Goal: Communication & Community: Answer question/provide support

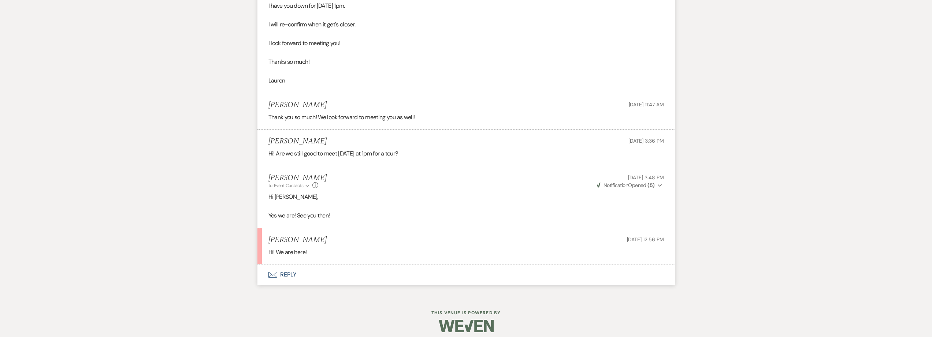
scroll to position [880, 0]
click at [285, 276] on button "Envelope Reply" at bounding box center [467, 273] width 418 height 21
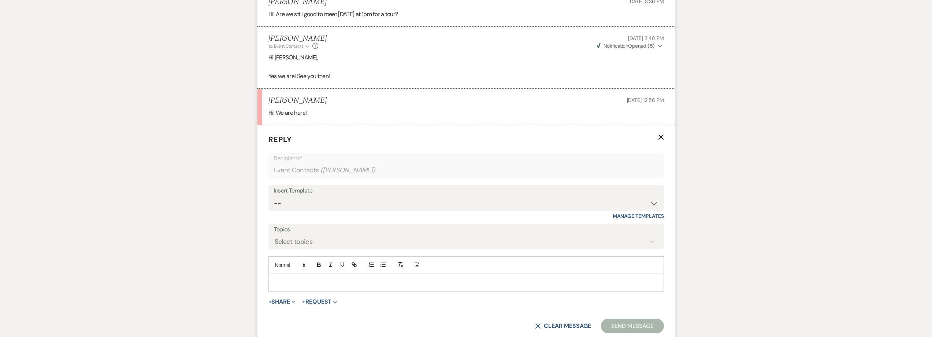
scroll to position [1027, 0]
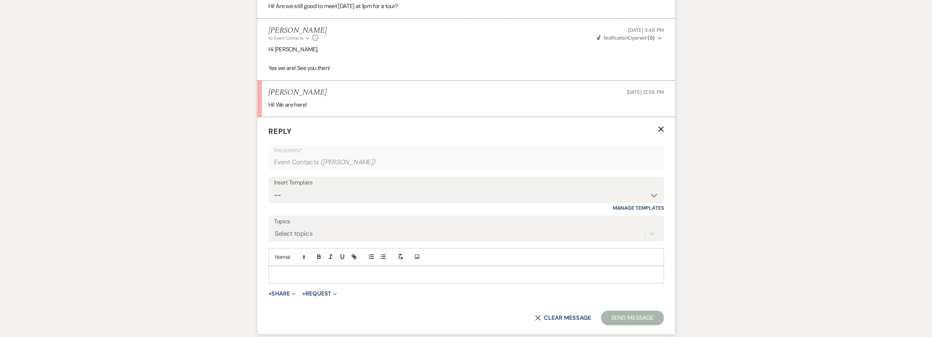
click at [287, 269] on div at bounding box center [466, 274] width 395 height 17
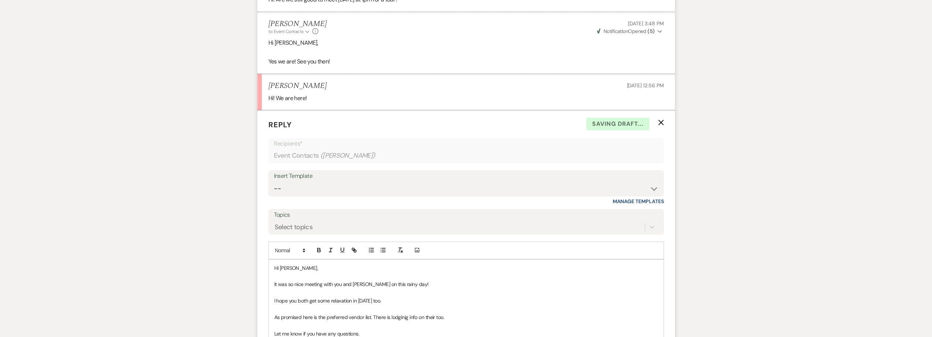
scroll to position [1050, 0]
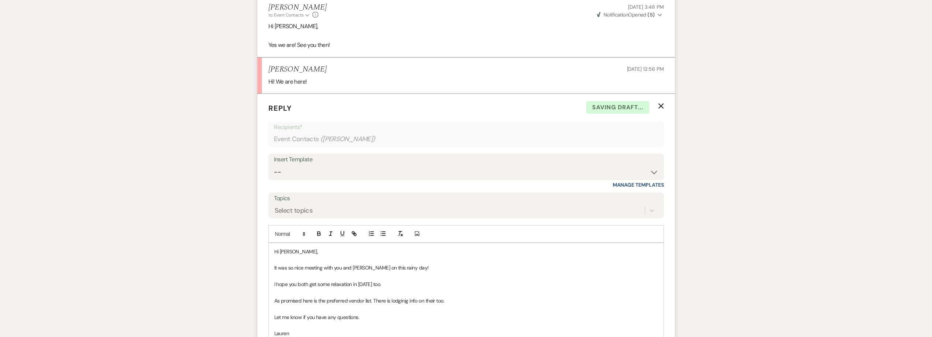
click at [403, 298] on p "As promised here is the preferred vendor list. There is lodginig info on their …" at bounding box center [466, 300] width 384 height 8
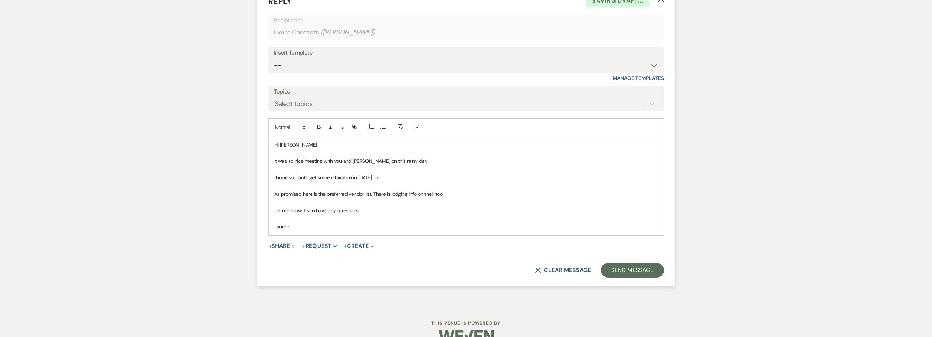
scroll to position [1160, 0]
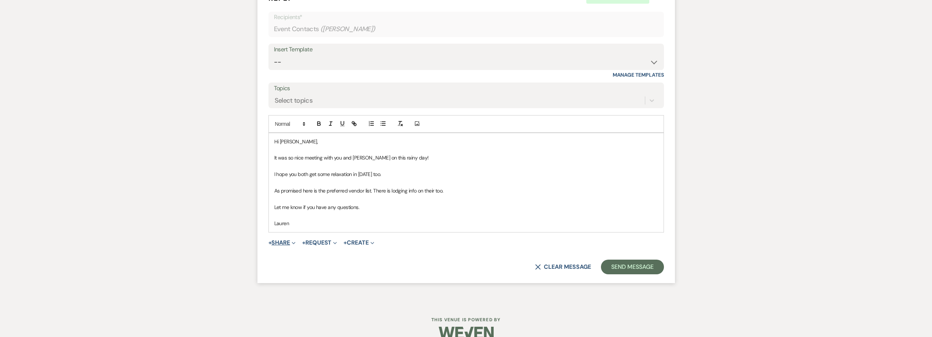
click at [287, 241] on button "+ Share Expand" at bounding box center [282, 243] width 27 height 6
click at [289, 254] on span "Doc Upload Documents" at bounding box center [298, 257] width 42 height 8
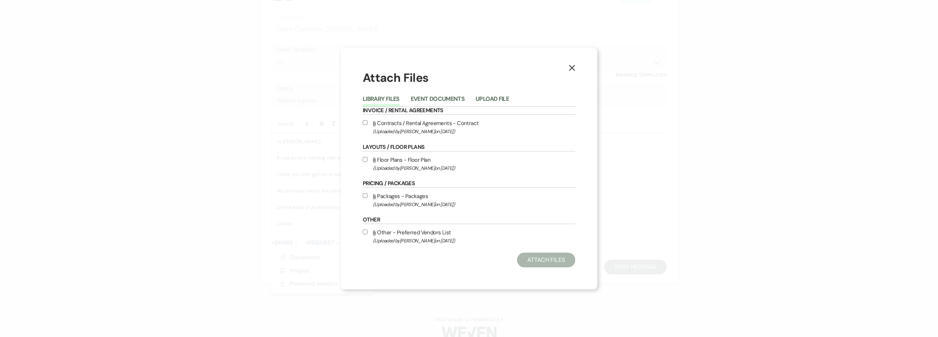
click at [365, 233] on input "Attach File Other - Preferred Vendors List (Uploaded by [PERSON_NAME] on [DATE]…" at bounding box center [365, 231] width 5 height 5
checkbox input "true"
click at [551, 265] on button "Attach Files" at bounding box center [546, 259] width 58 height 15
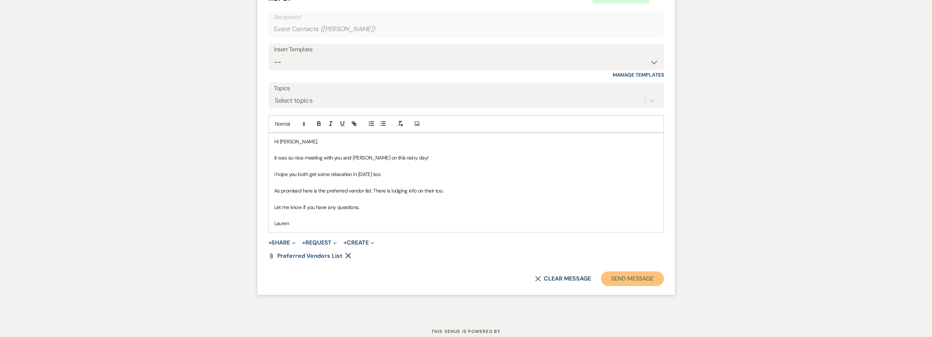
click at [635, 277] on button "Send Message" at bounding box center [632, 278] width 63 height 15
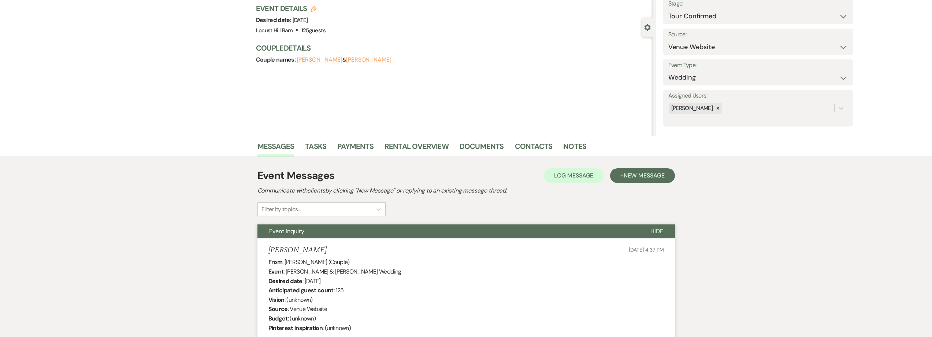
scroll to position [0, 0]
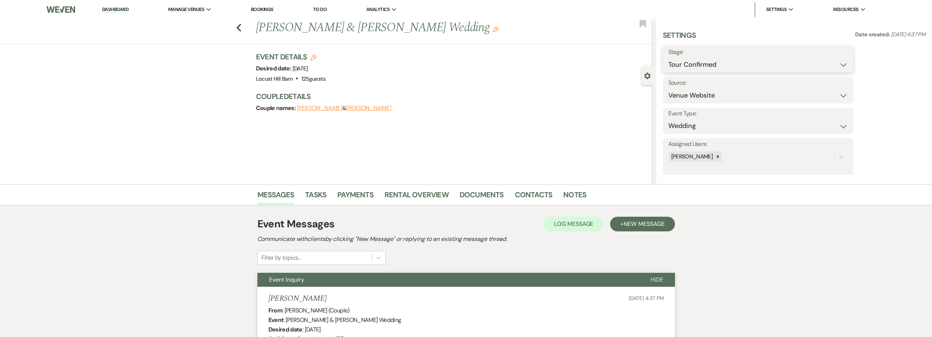
click at [715, 61] on select "Inquiry Follow Up Tour Requested Tour Confirmed Toured Proposal Sent Booked Lost" at bounding box center [759, 65] width 180 height 14
select select "5"
click at [669, 58] on select "Inquiry Follow Up Tour Requested Tour Confirmed Toured Proposal Sent Booked Lost" at bounding box center [759, 65] width 180 height 14
click at [829, 62] on button "Save" at bounding box center [832, 59] width 41 height 15
click at [118, 9] on link "Dashboard" at bounding box center [115, 9] width 26 height 7
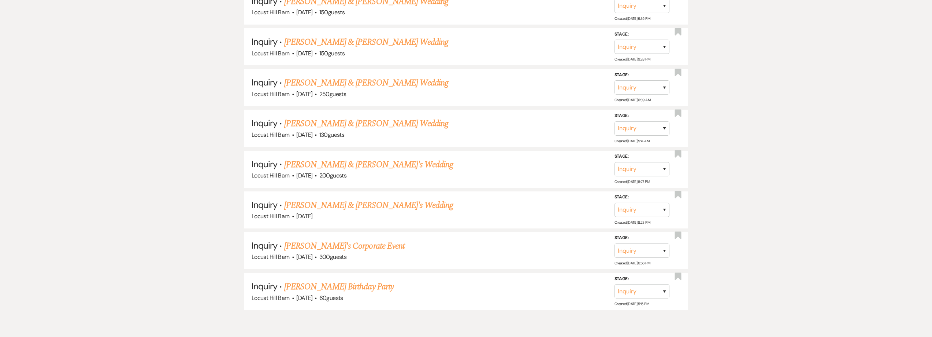
scroll to position [912, 0]
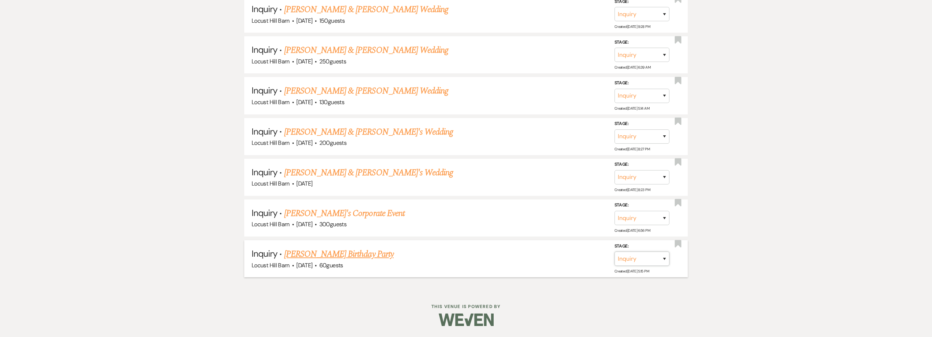
click at [621, 262] on select "Inquiry Follow Up Tour Requested Tour Confirmed Toured Proposal Sent Booked Lost" at bounding box center [642, 258] width 55 height 14
select select "8"
click at [615, 251] on select "Inquiry Follow Up Tour Requested Tour Confirmed Toured Proposal Sent Booked Lost" at bounding box center [642, 258] width 55 height 14
click at [647, 263] on button "Save" at bounding box center [655, 258] width 37 height 15
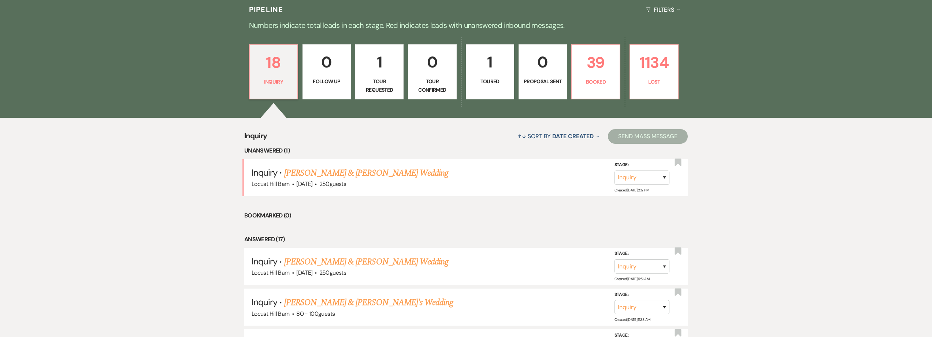
click at [379, 80] on p "Tour Requested" at bounding box center [379, 85] width 39 height 16
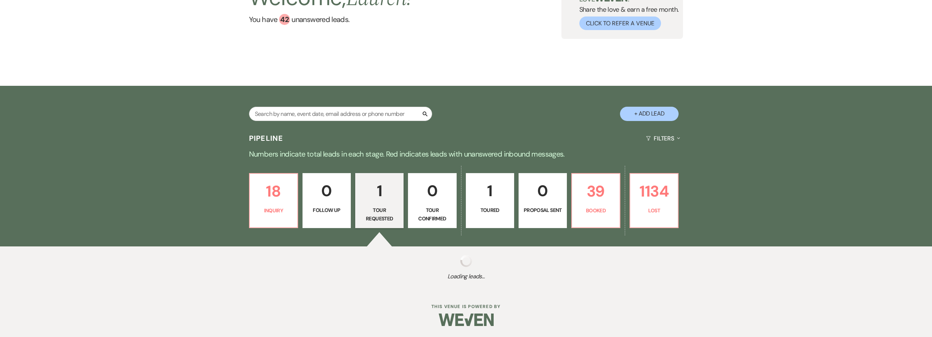
scroll to position [179, 0]
select select "2"
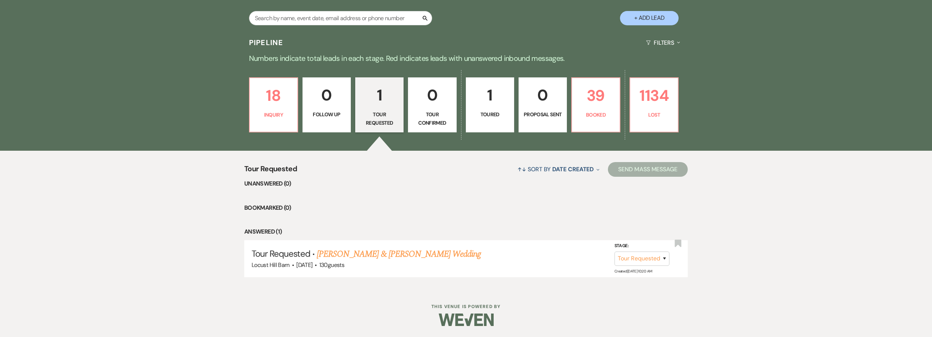
click at [481, 114] on p "Toured" at bounding box center [490, 114] width 39 height 8
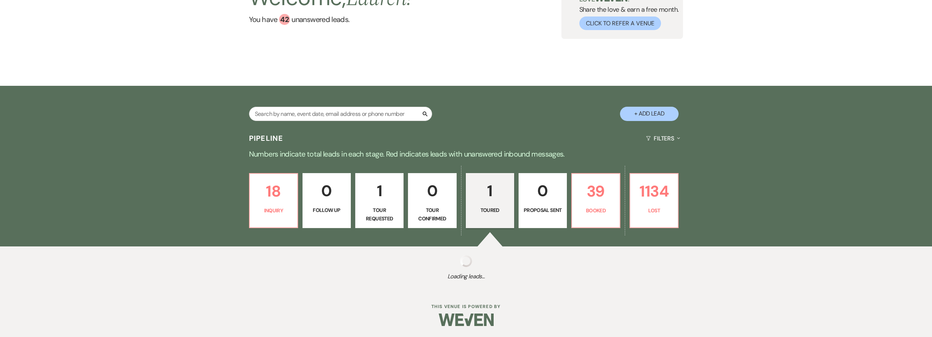
scroll to position [179, 0]
select select "5"
